Goal: Transaction & Acquisition: Obtain resource

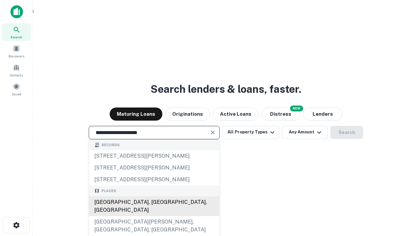
click at [154, 216] on div "Santa Monica, CA, USA" at bounding box center [154, 206] width 130 height 20
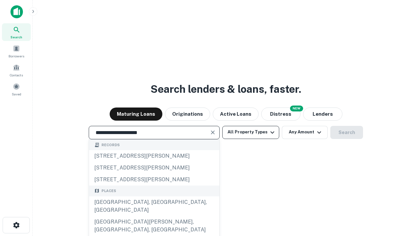
click at [251, 132] on button "All Property Types" at bounding box center [250, 132] width 57 height 13
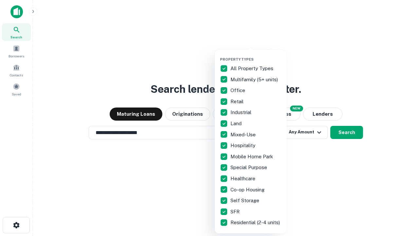
type input "**********"
click at [256, 55] on button "button" at bounding box center [256, 55] width 72 height 0
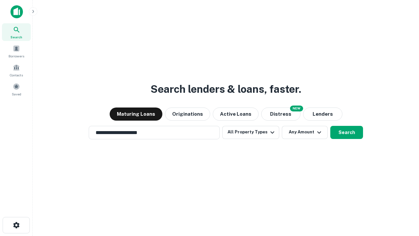
scroll to position [10, 0]
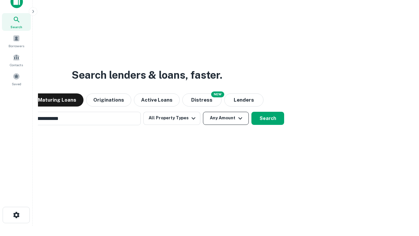
click at [203, 112] on button "Any Amount" at bounding box center [226, 118] width 46 height 13
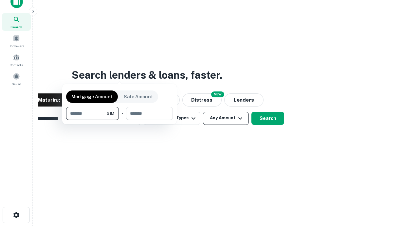
scroll to position [10, 0]
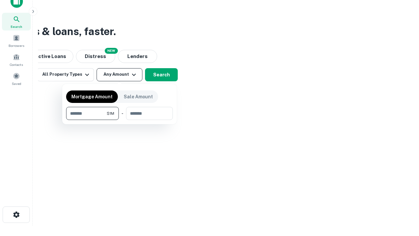
type input "*******"
click at [119, 120] on button "button" at bounding box center [119, 120] width 107 height 0
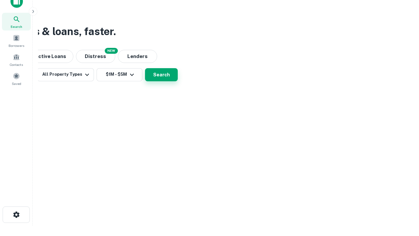
click at [178, 81] on button "Search" at bounding box center [161, 74] width 33 height 13
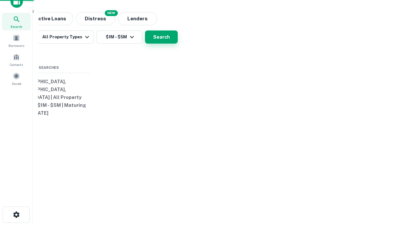
scroll to position [10, 0]
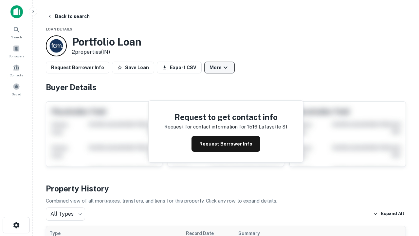
click at [219, 67] on button "More" at bounding box center [219, 68] width 30 height 12
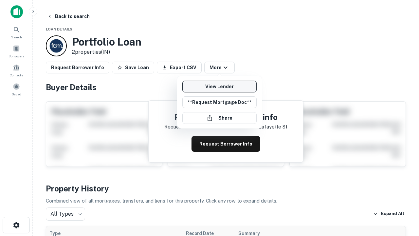
click at [219, 86] on link "View Lender" at bounding box center [219, 86] width 74 height 12
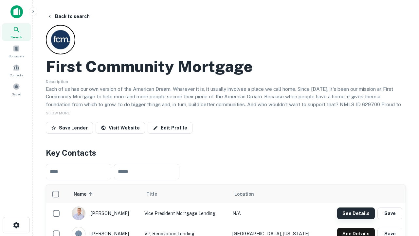
click at [356, 213] on button "See Details" at bounding box center [356, 213] width 38 height 12
click at [16, 225] on icon "button" at bounding box center [16, 225] width 8 height 8
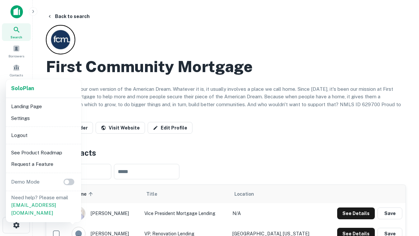
click at [43, 135] on li "Logout" at bounding box center [44, 135] width 70 height 12
